Goal: Find specific page/section: Find specific page/section

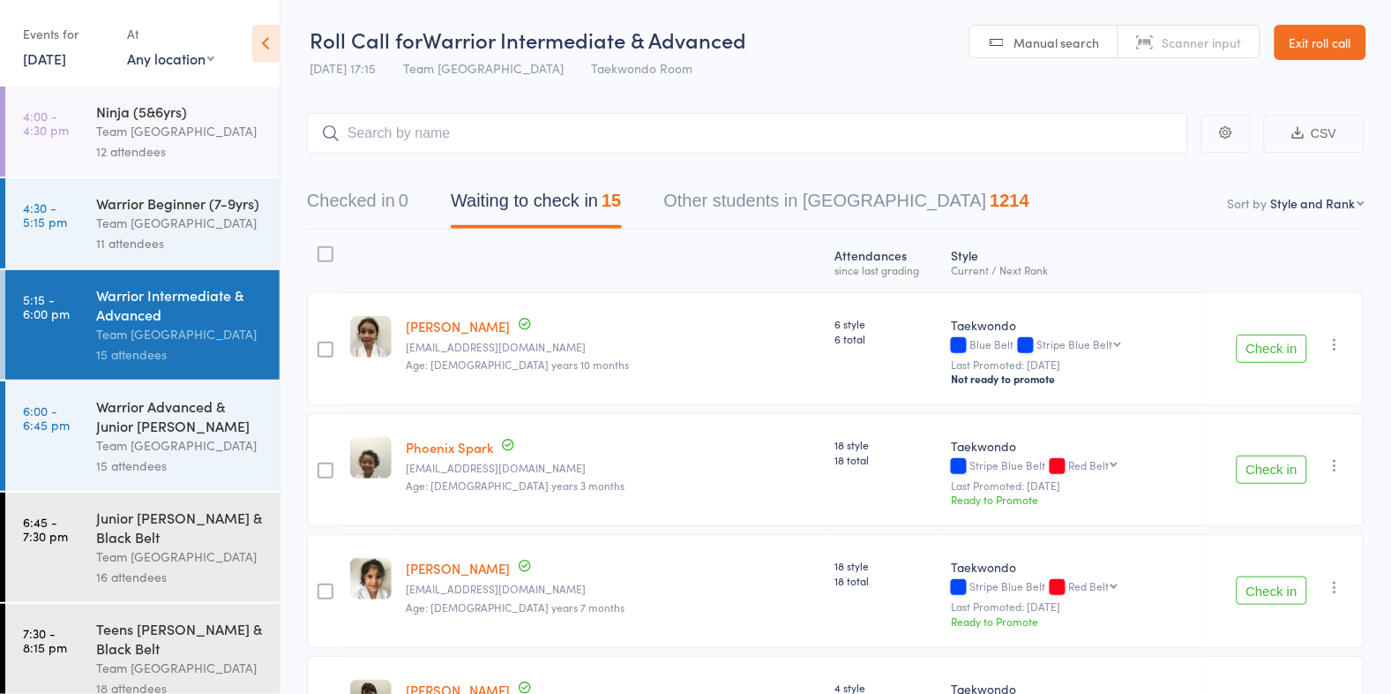
click at [1335, 47] on link "Exit roll call" at bounding box center [1321, 42] width 92 height 35
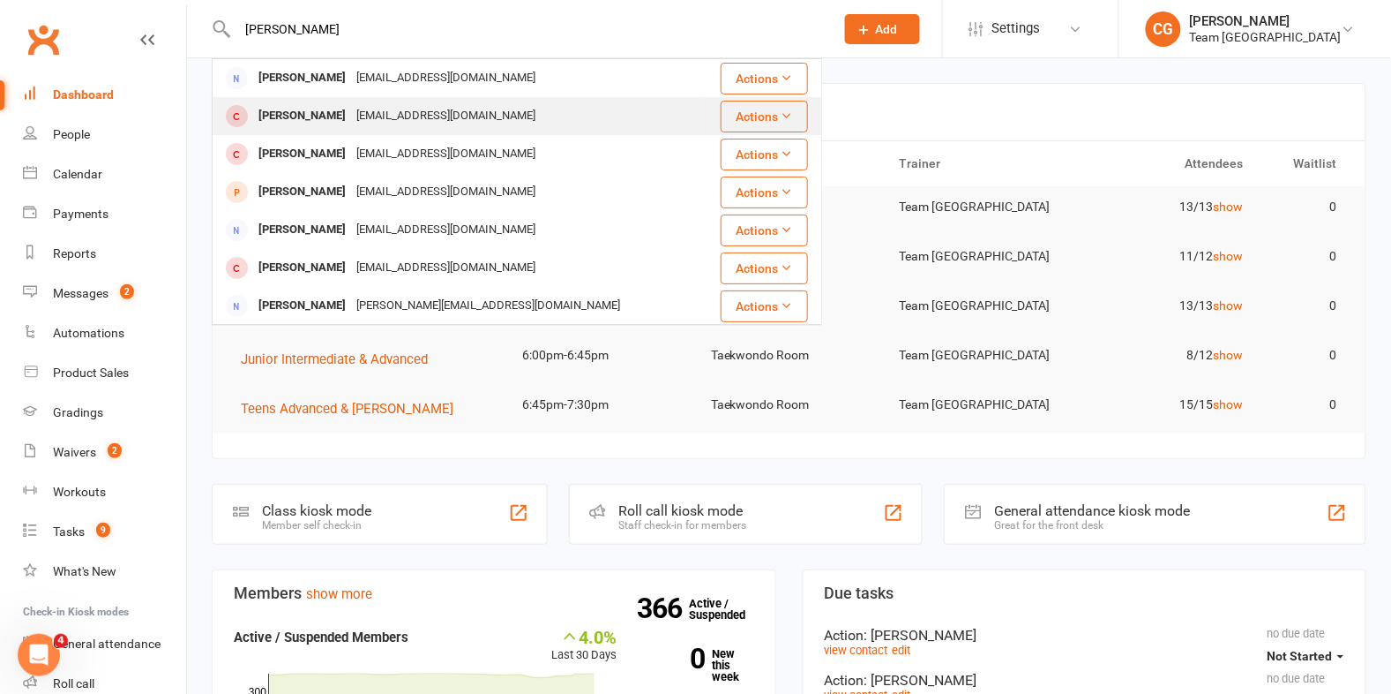
type input "[PERSON_NAME]"
click at [328, 115] on div "[PERSON_NAME]" at bounding box center [302, 116] width 98 height 26
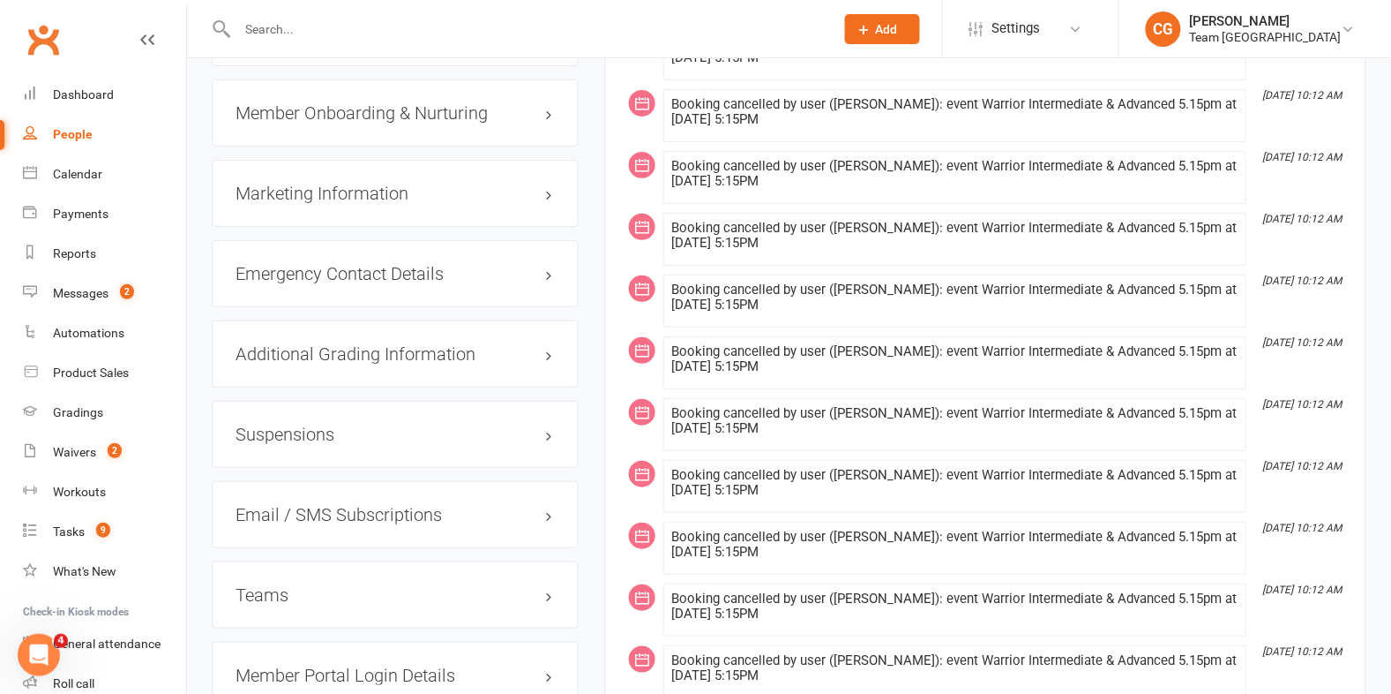
scroll to position [1871, 0]
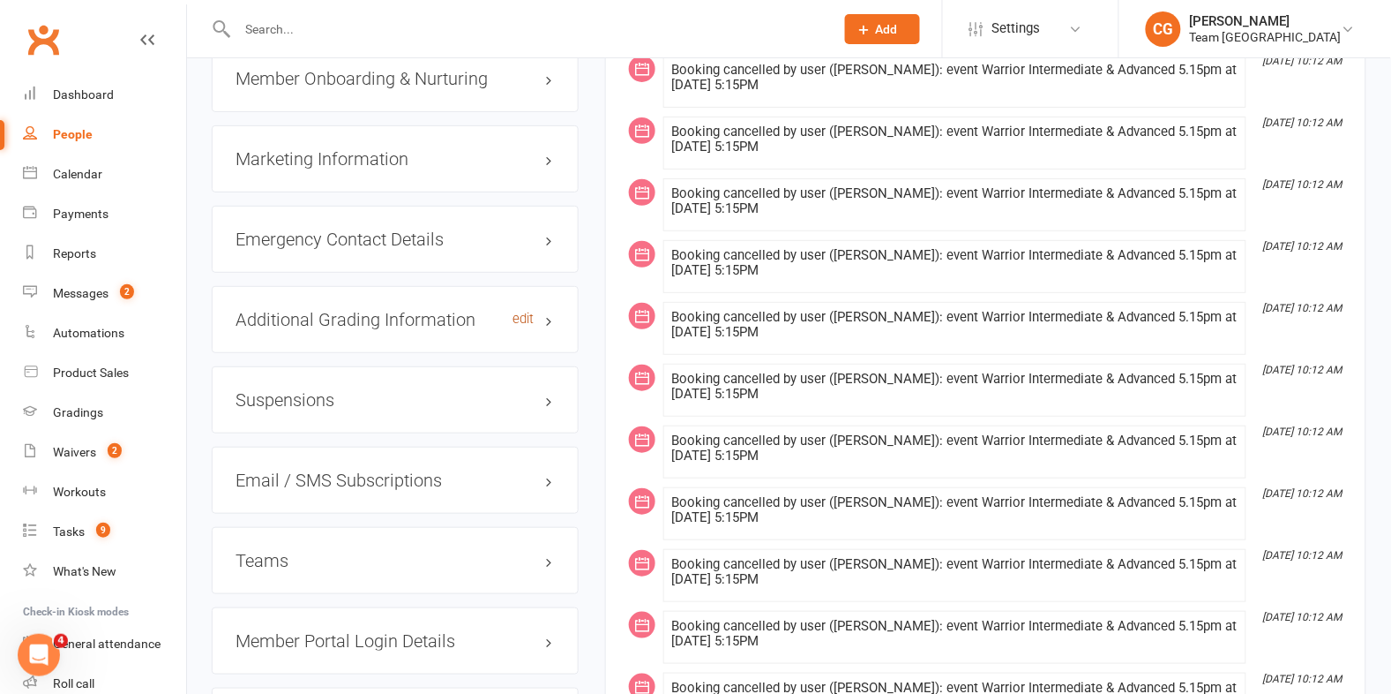
click at [523, 311] on link "edit" at bounding box center [523, 318] width 21 height 15
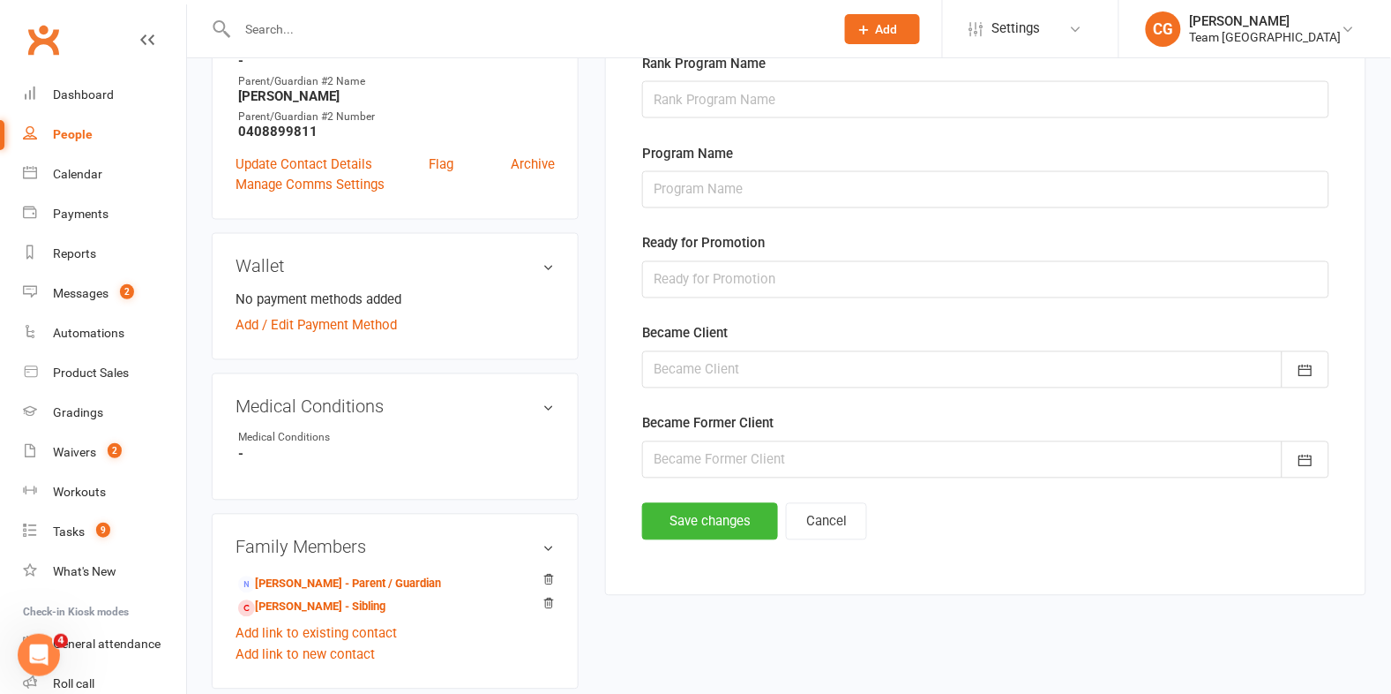
scroll to position [752, 0]
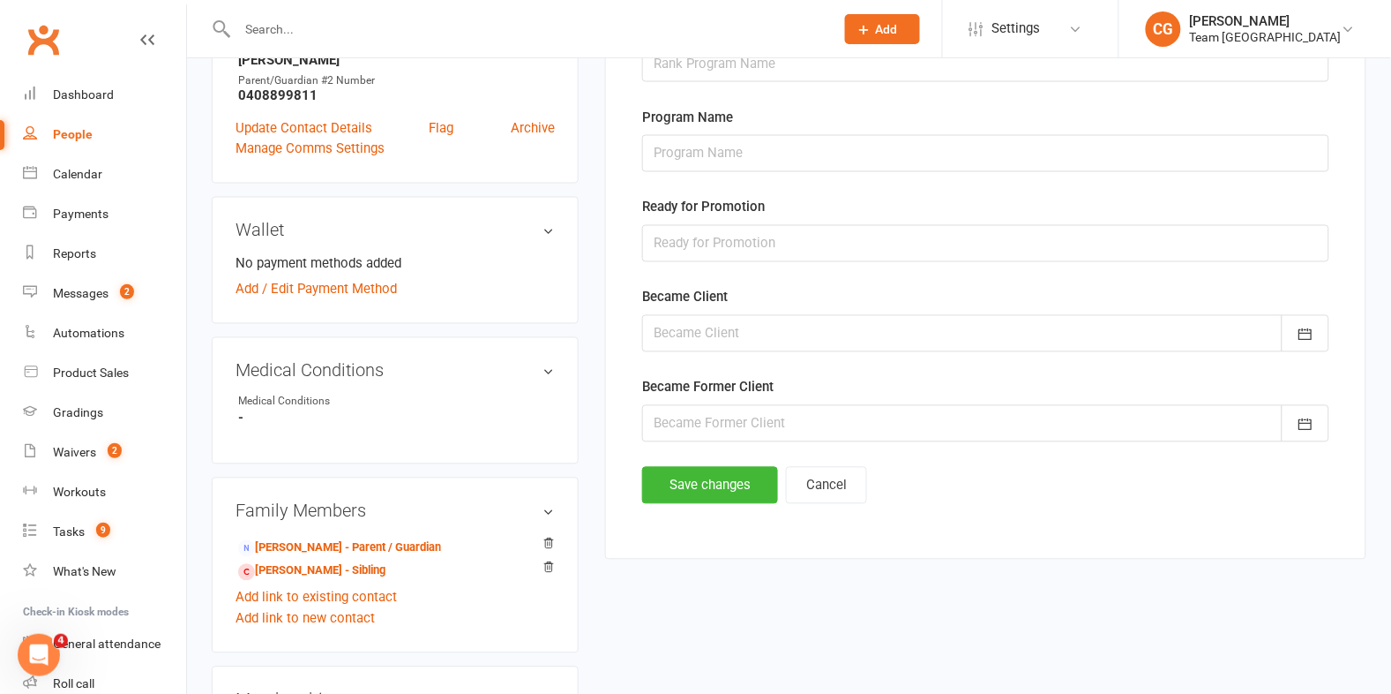
click at [791, 466] on main "Additional Grading Information Last Grading Date (Static) Next Rank Days Since …" at bounding box center [986, 14] width 716 height 979
click at [811, 478] on button "Cancel" at bounding box center [826, 485] width 81 height 37
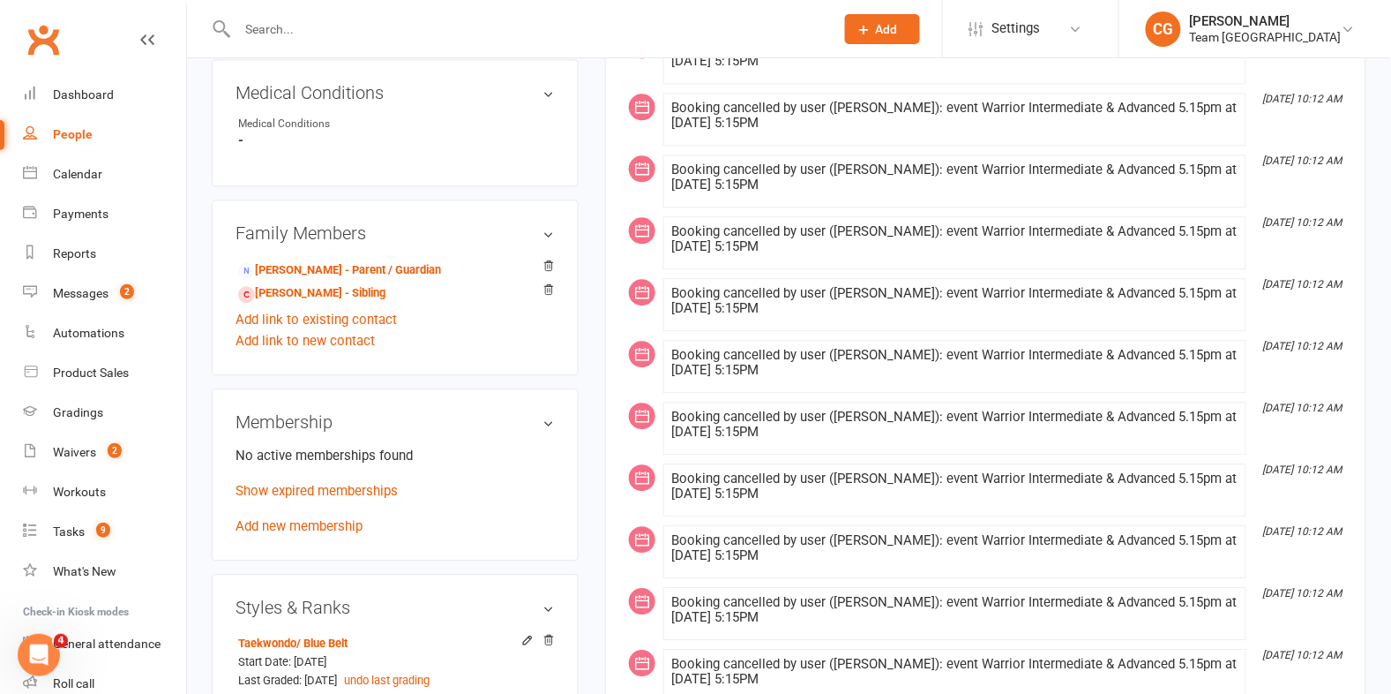
scroll to position [1170, 0]
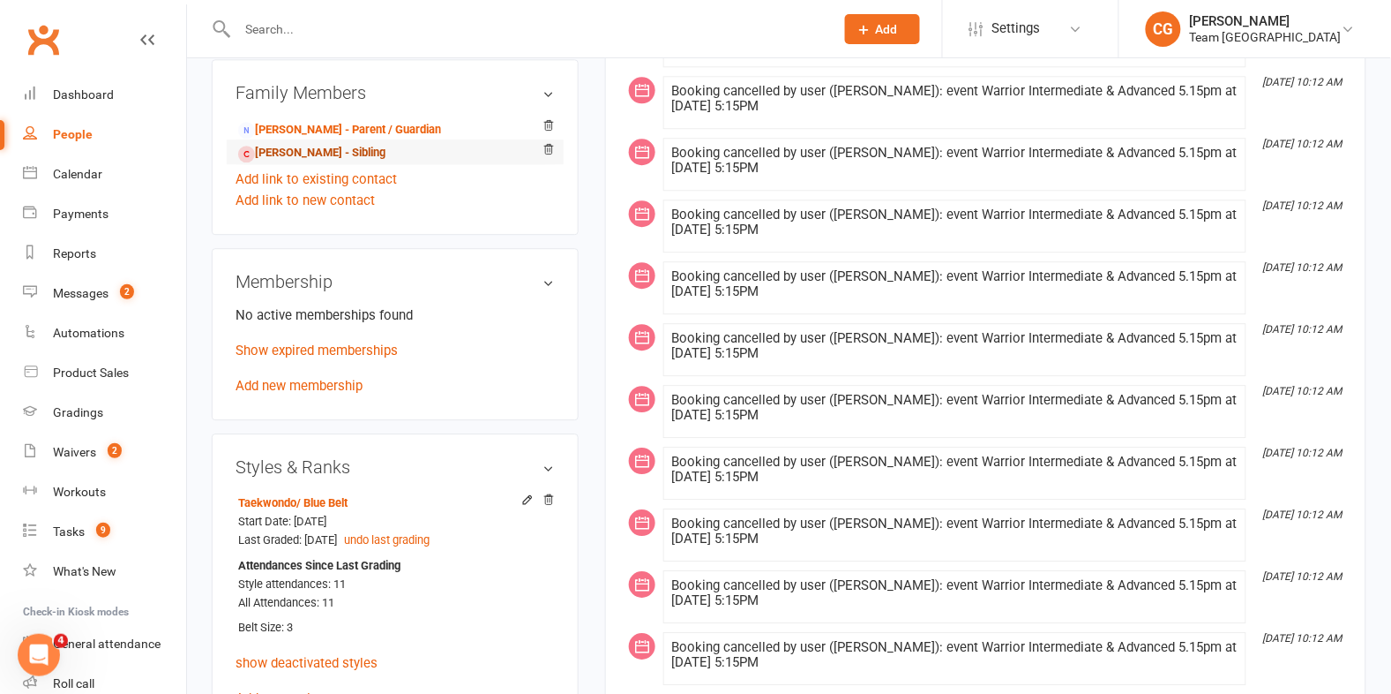
click at [278, 144] on link "Lucas Parsons - Sibling" at bounding box center [311, 153] width 147 height 19
